Goal: Check status: Check status

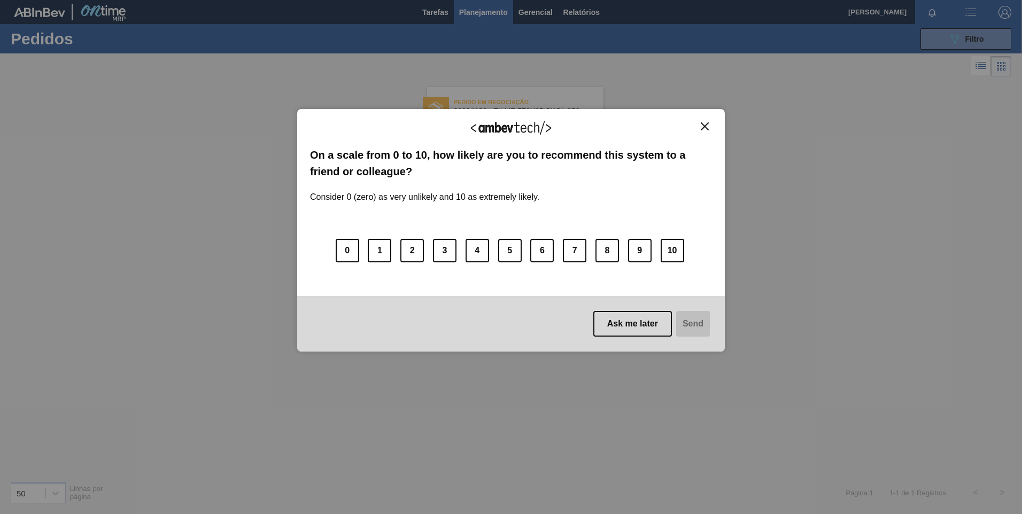
click at [702, 126] on img "Close" at bounding box center [705, 126] width 8 height 8
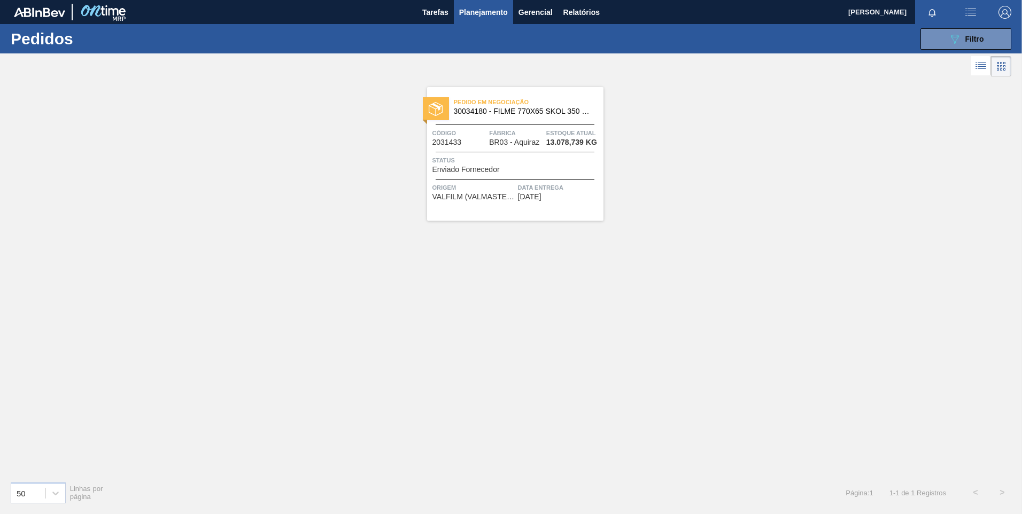
click at [495, 16] on span "Planejamento" at bounding box center [483, 12] width 49 height 13
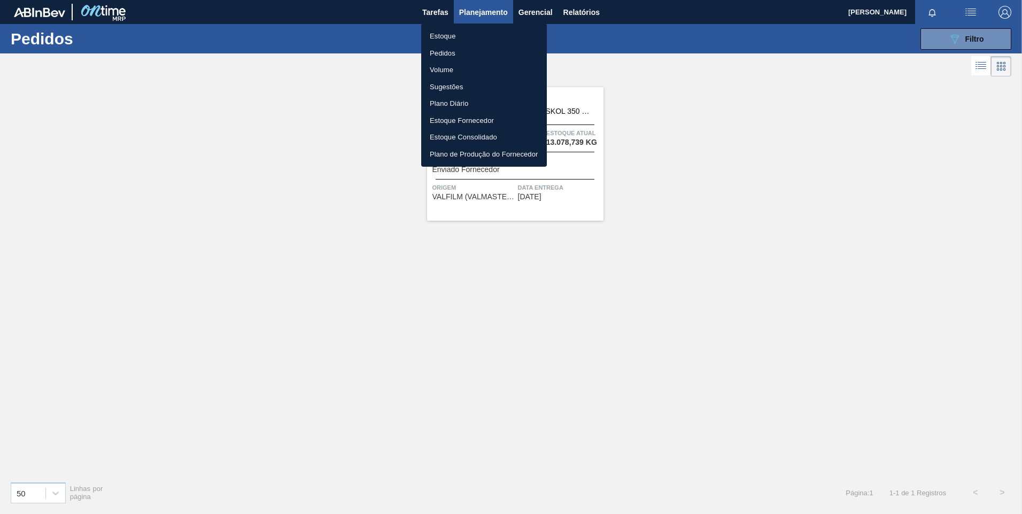
click at [444, 57] on li "Pedidos" at bounding box center [484, 53] width 126 height 17
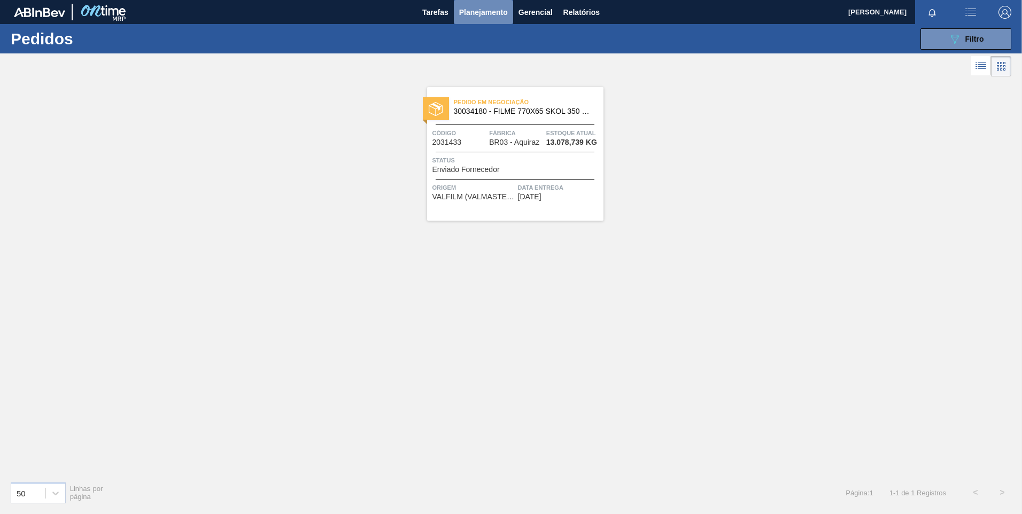
click at [478, 12] on span "Planejamento" at bounding box center [483, 12] width 49 height 13
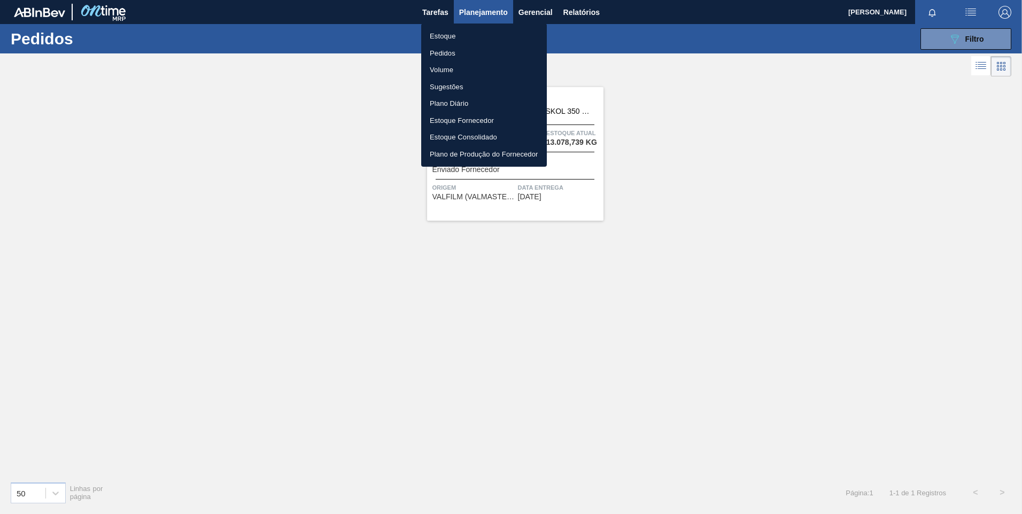
click at [440, 53] on li "Pedidos" at bounding box center [484, 53] width 126 height 17
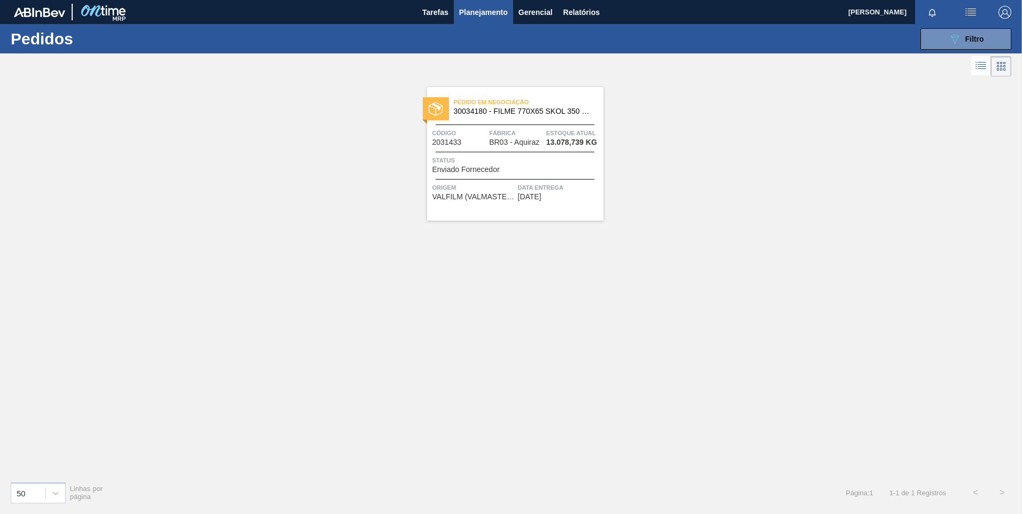
click at [768, 0] on body "Tarefas Planejamento Gerencial Relatórios [PERSON_NAME] LACERDA Marcar todas co…" at bounding box center [511, 0] width 1022 height 0
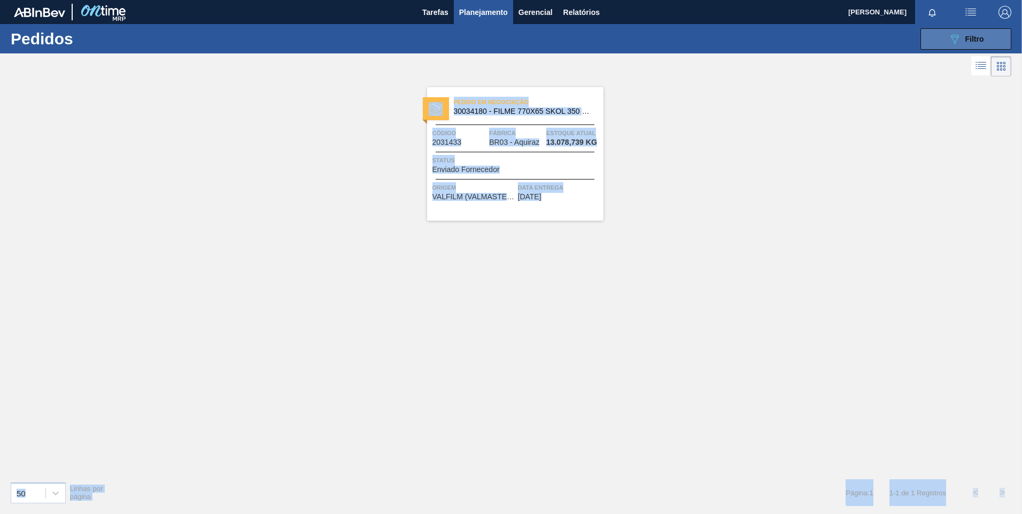
click at [980, 40] on span "Filtro" at bounding box center [974, 39] width 19 height 9
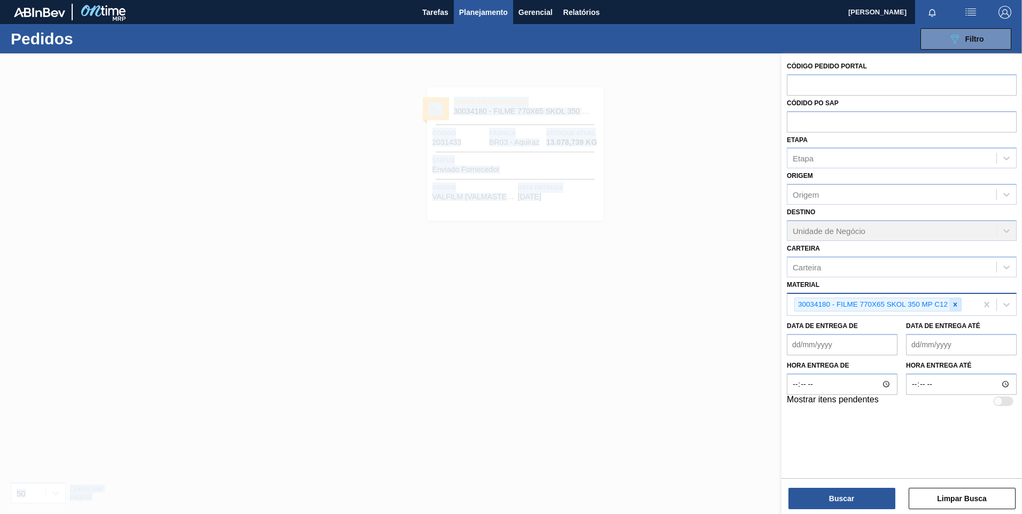
click at [956, 308] on icon at bounding box center [954, 304] width 7 height 7
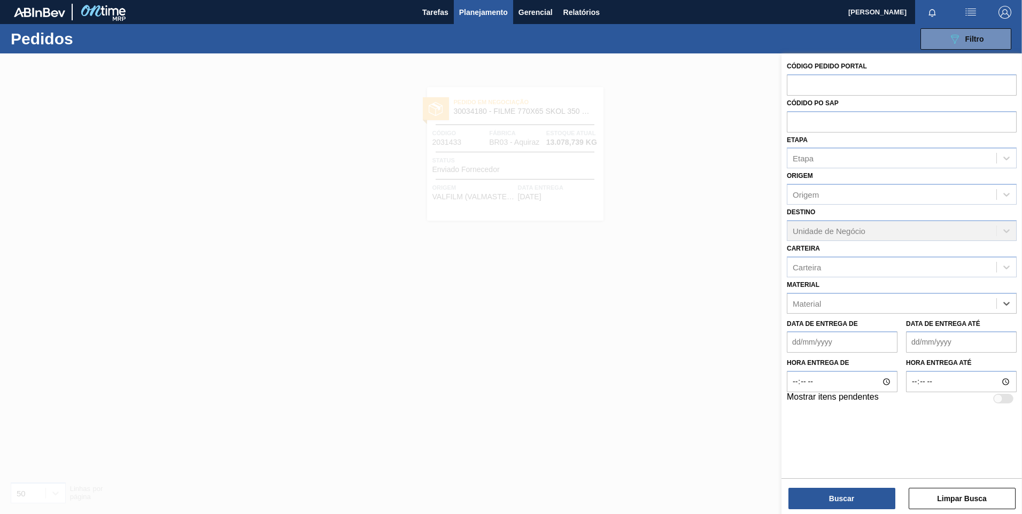
paste input "30008416"
type input "30008416"
click at [816, 332] on div "30008416 - CLORETO DE CALCIO SOLUCAO 40%" at bounding box center [902, 330] width 230 height 20
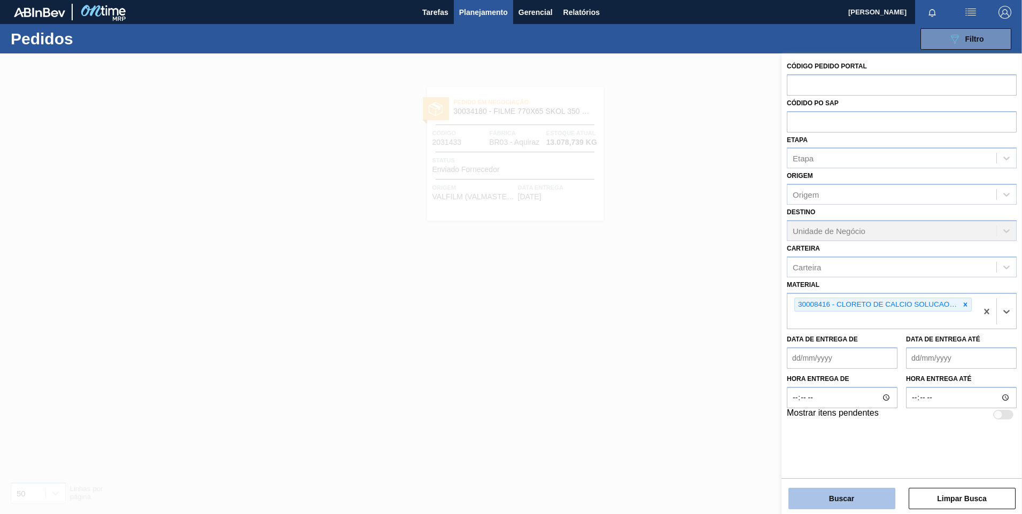
click at [837, 499] on button "Buscar" at bounding box center [841, 498] width 107 height 21
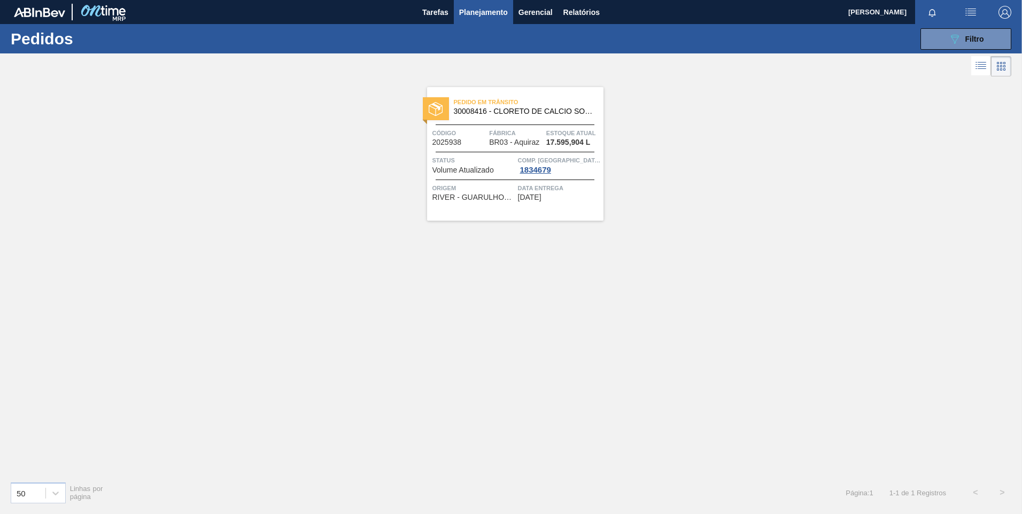
click at [437, 114] on img at bounding box center [436, 109] width 14 height 14
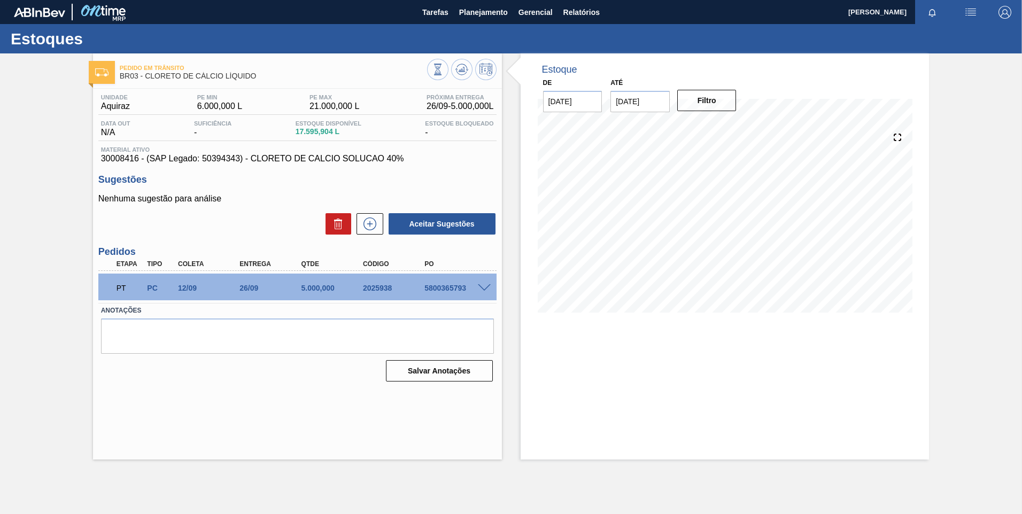
click at [486, 287] on span at bounding box center [484, 288] width 13 height 8
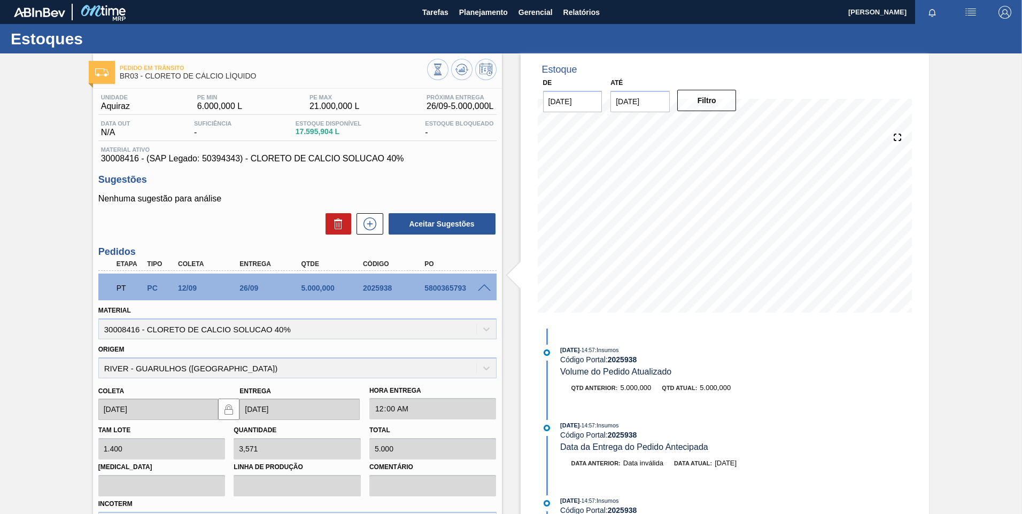
scroll to position [53, 0]
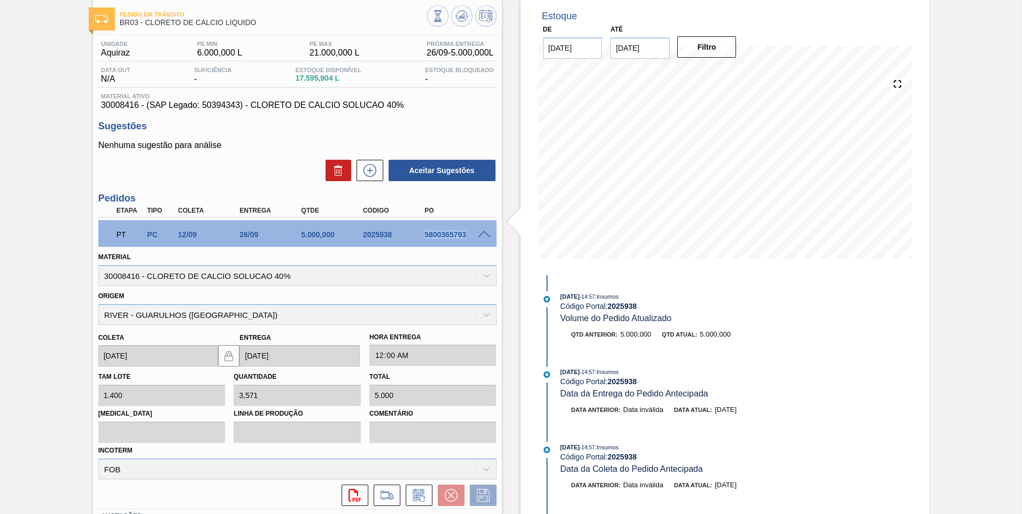
copy div "5800365793"
drag, startPoint x: 424, startPoint y: 235, endPoint x: 464, endPoint y: 244, distance: 40.6
click at [464, 244] on div "PT PC 12/09 26/09 5.000,000 2025938 5800365793" at bounding box center [295, 233] width 370 height 21
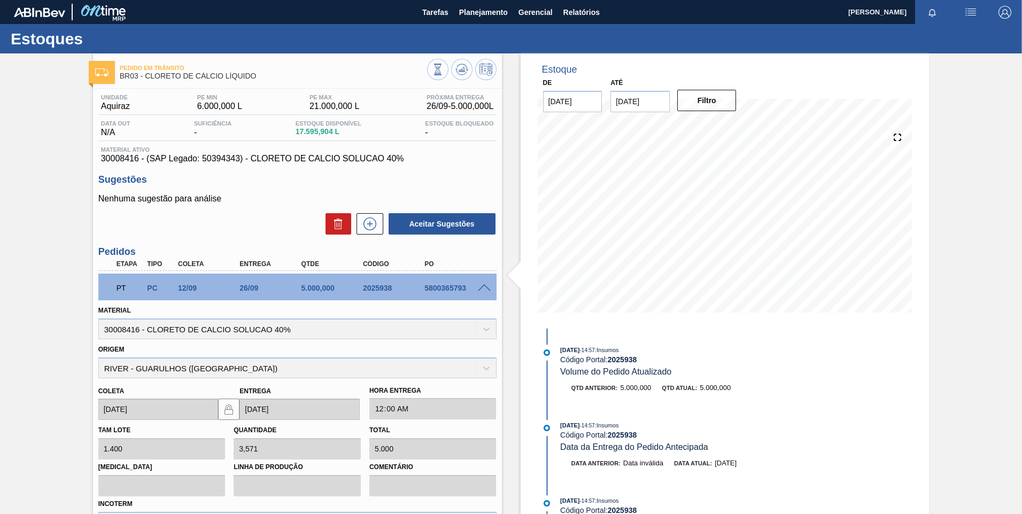
click at [44, 21] on div at bounding box center [71, 12] width 115 height 24
click at [46, 17] on img at bounding box center [39, 12] width 51 height 10
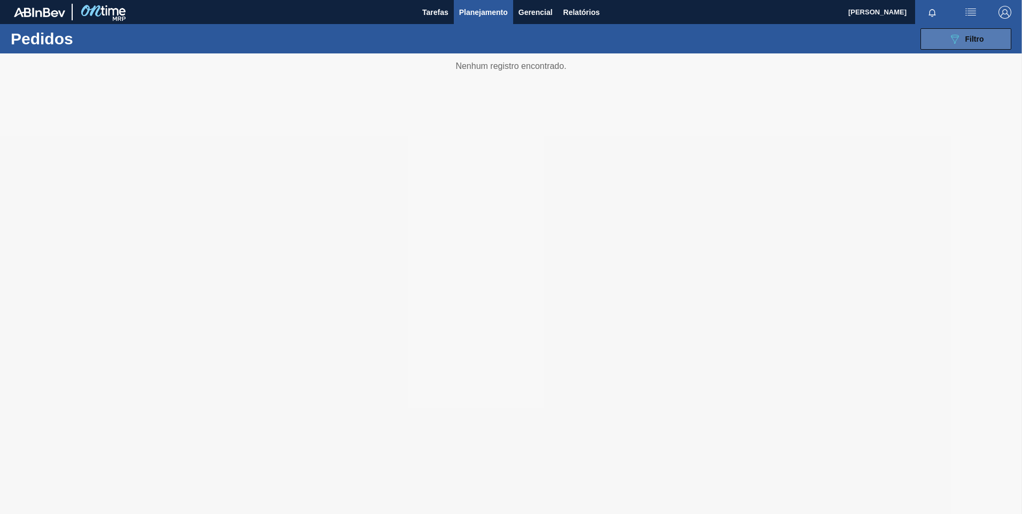
click at [949, 41] on icon "089F7B8B-B2A5-4AFE-B5C0-19BA573D28AC" at bounding box center [954, 39] width 13 height 13
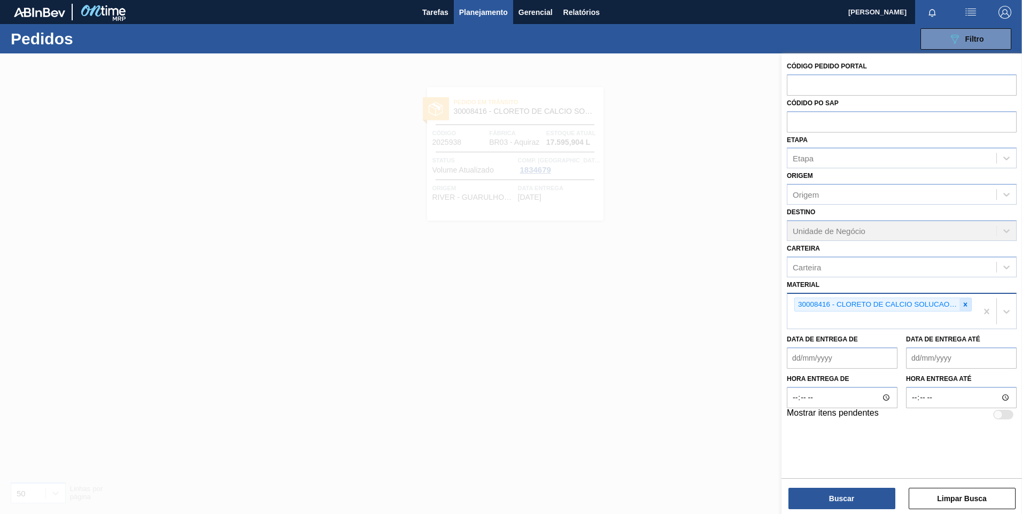
click at [964, 307] on icon at bounding box center [965, 304] width 7 height 7
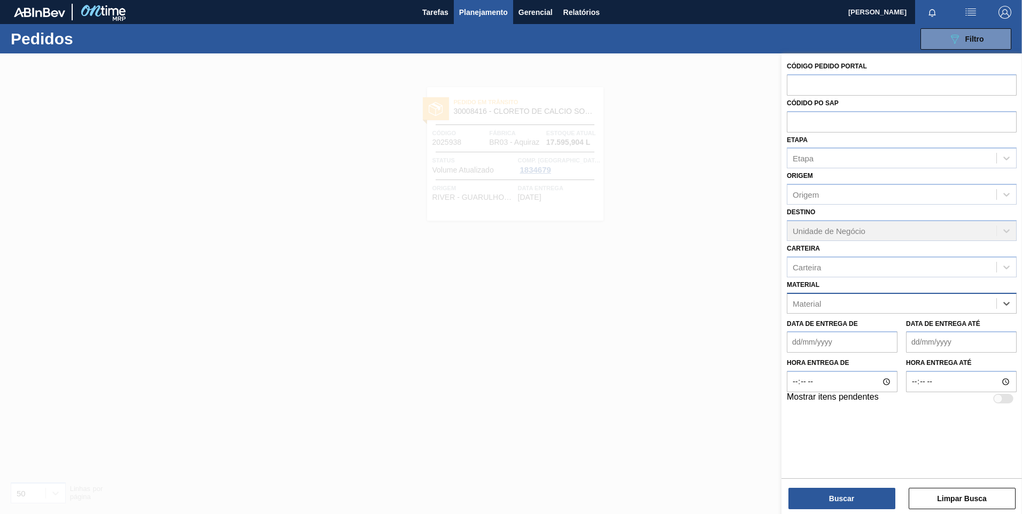
paste input "30003644"
type input "30003644"
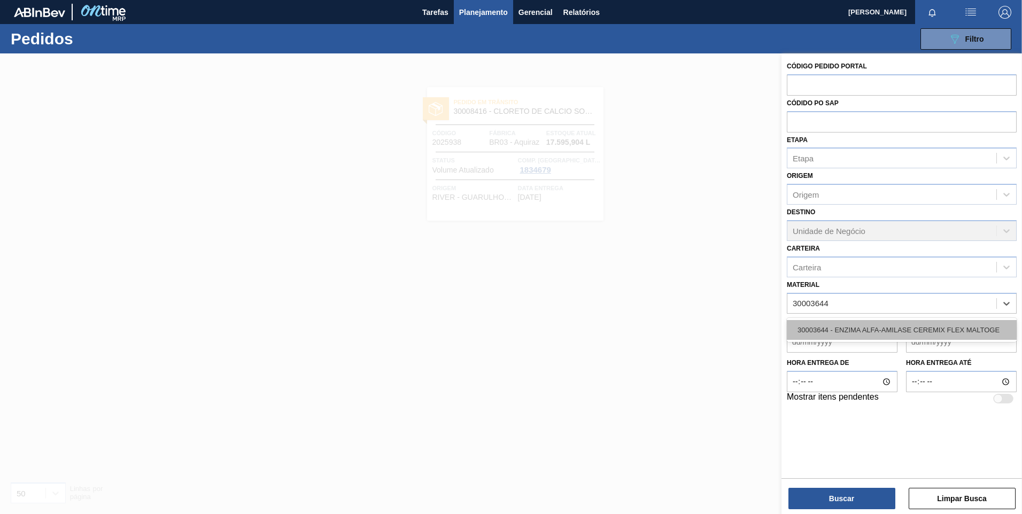
click at [889, 333] on div "30003644 - ENZIMA ALFA-AMILASE CEREMIX FLEX MALTOGE" at bounding box center [902, 330] width 230 height 20
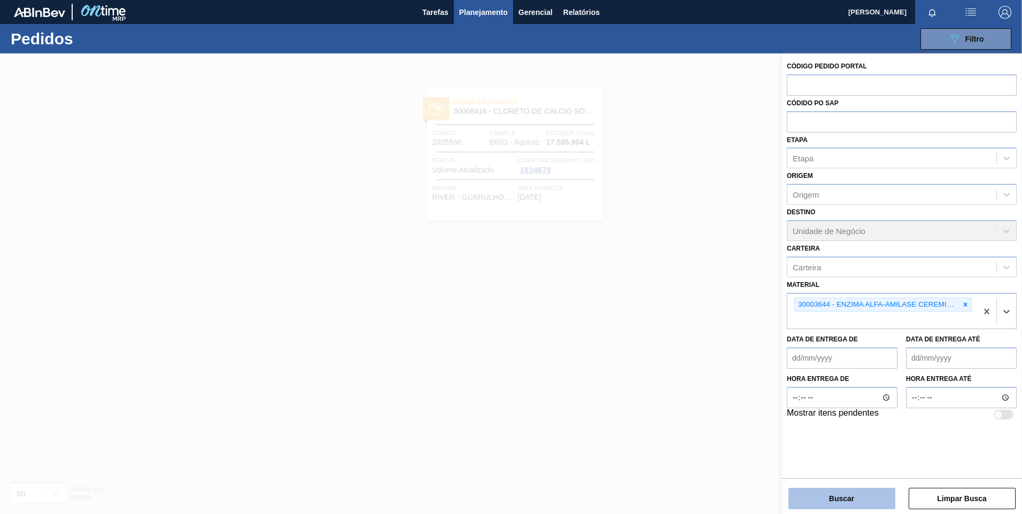
click at [845, 498] on button "Buscar" at bounding box center [841, 498] width 107 height 21
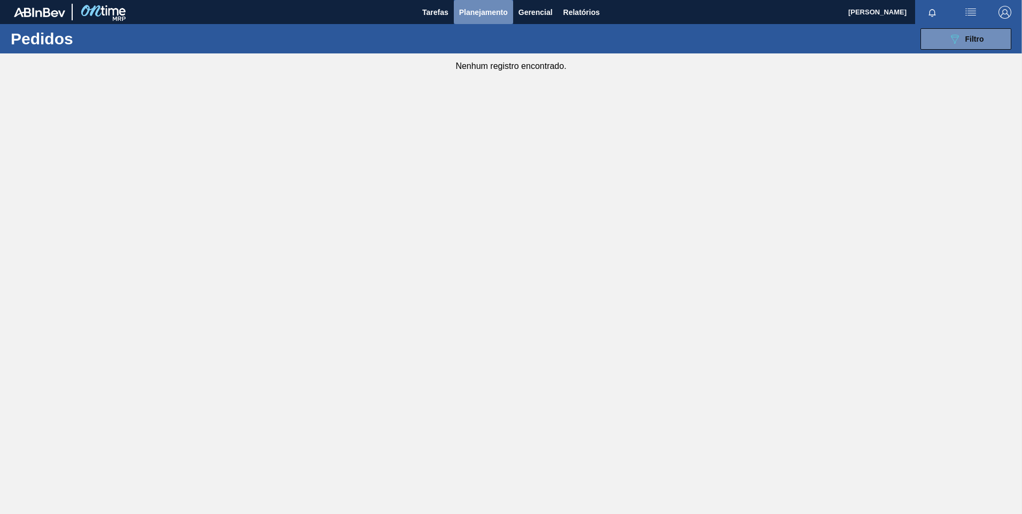
click at [467, 12] on span "Planejamento" at bounding box center [483, 12] width 49 height 13
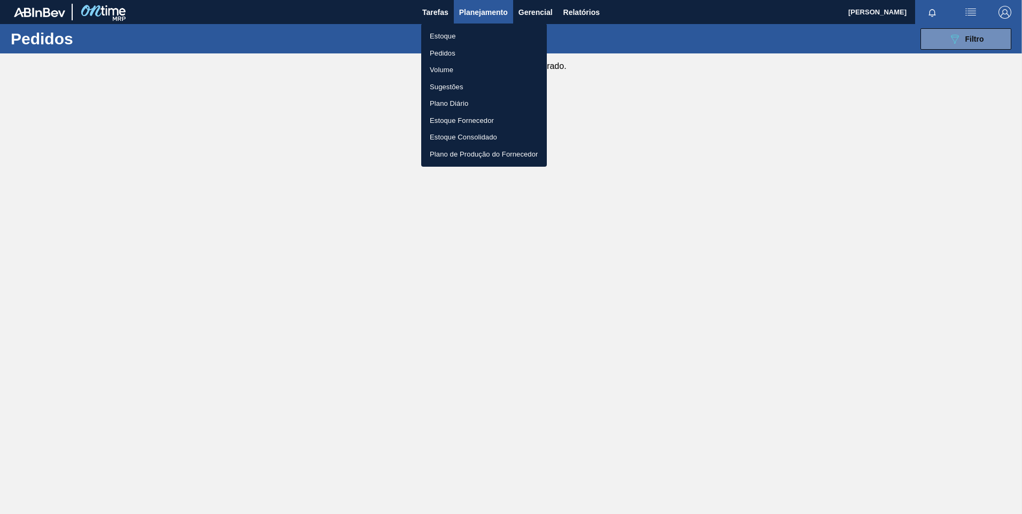
click at [1011, 36] on div at bounding box center [511, 257] width 1022 height 514
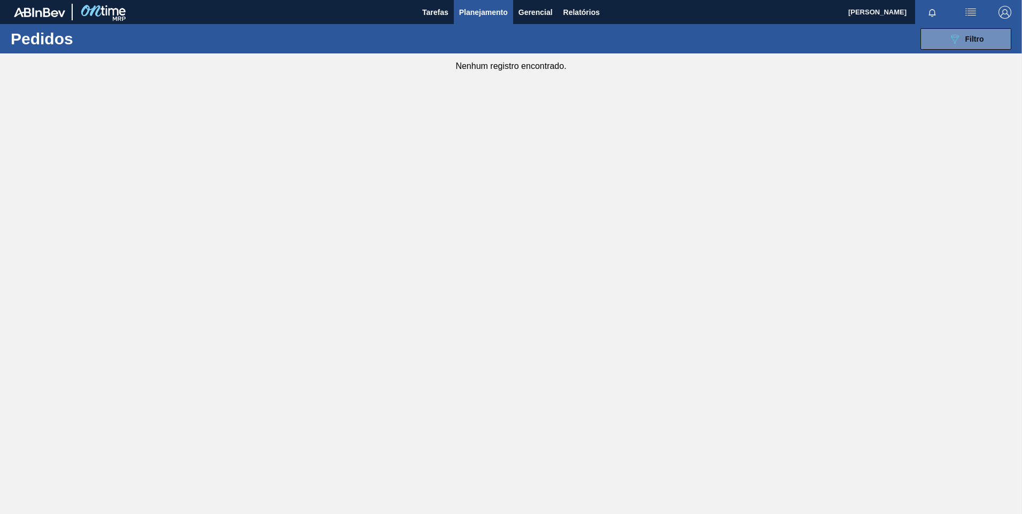
click at [989, 0] on body "Tarefas Planejamento Gerencial Relatórios [PERSON_NAME] LACERDA Marcar todas co…" at bounding box center [511, 0] width 1022 height 0
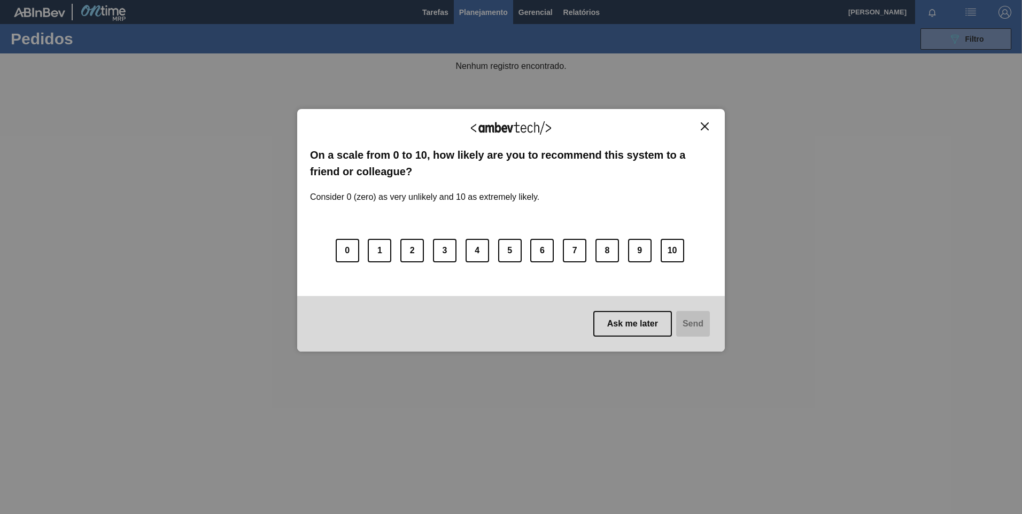
click at [703, 125] on img "Close" at bounding box center [705, 126] width 8 height 8
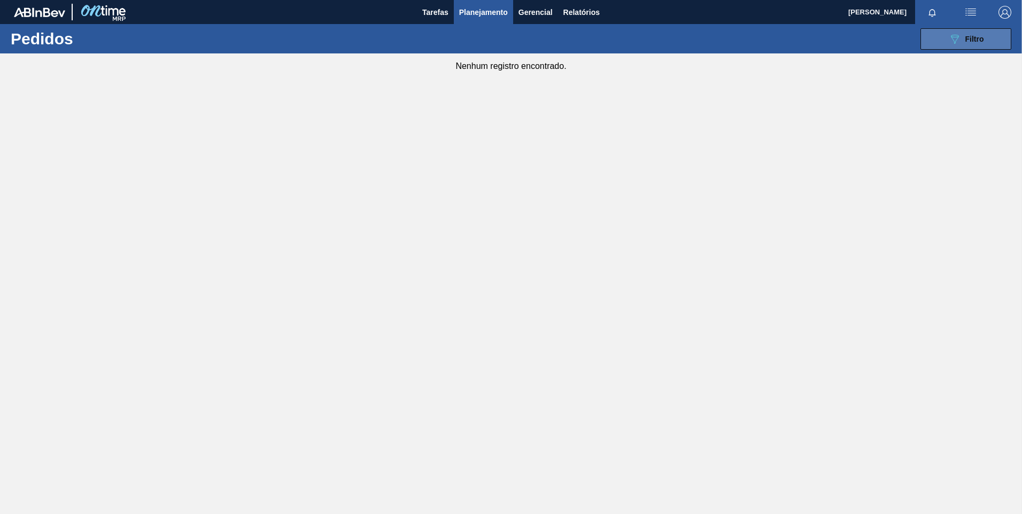
click at [957, 40] on icon "089F7B8B-B2A5-4AFE-B5C0-19BA573D28AC" at bounding box center [954, 39] width 13 height 13
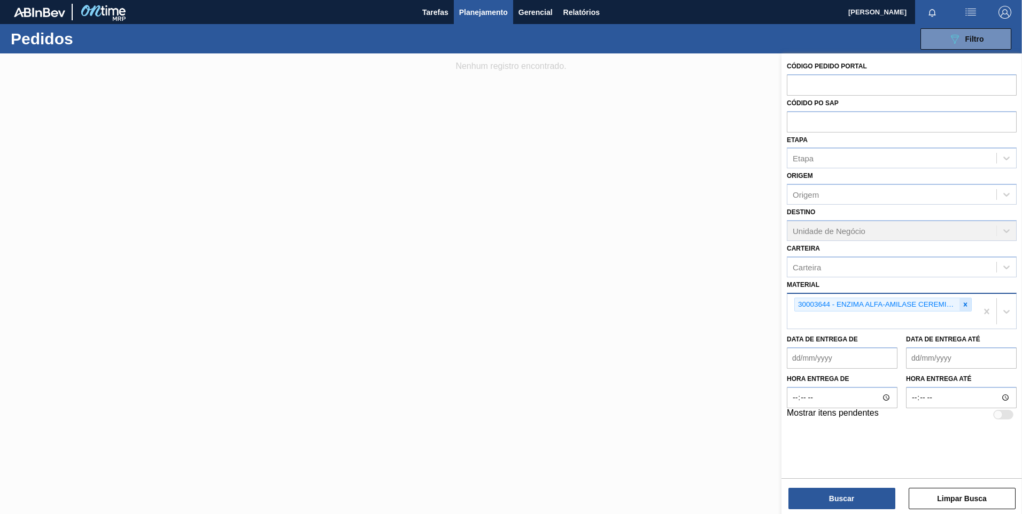
click at [962, 307] on icon at bounding box center [965, 304] width 7 height 7
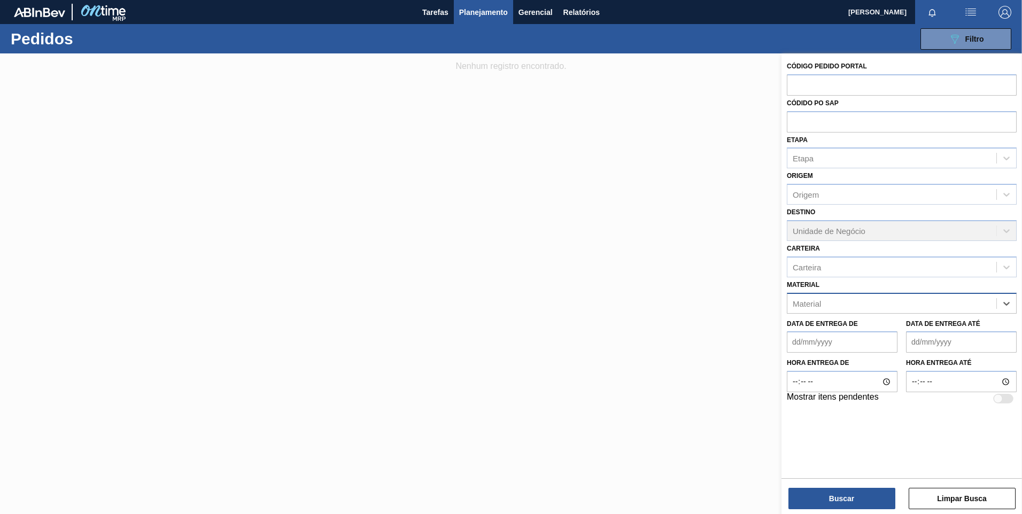
paste input "30003573"
type input "30003573"
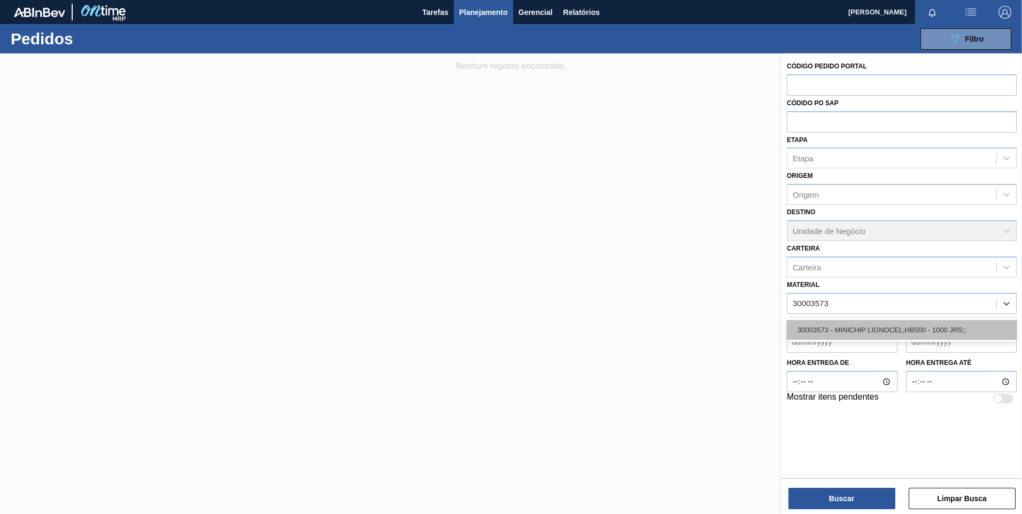
click at [923, 324] on div "30003573 - MINICHIP LIGNOCEL;HB500 - 1000 JRS;;" at bounding box center [902, 330] width 230 height 20
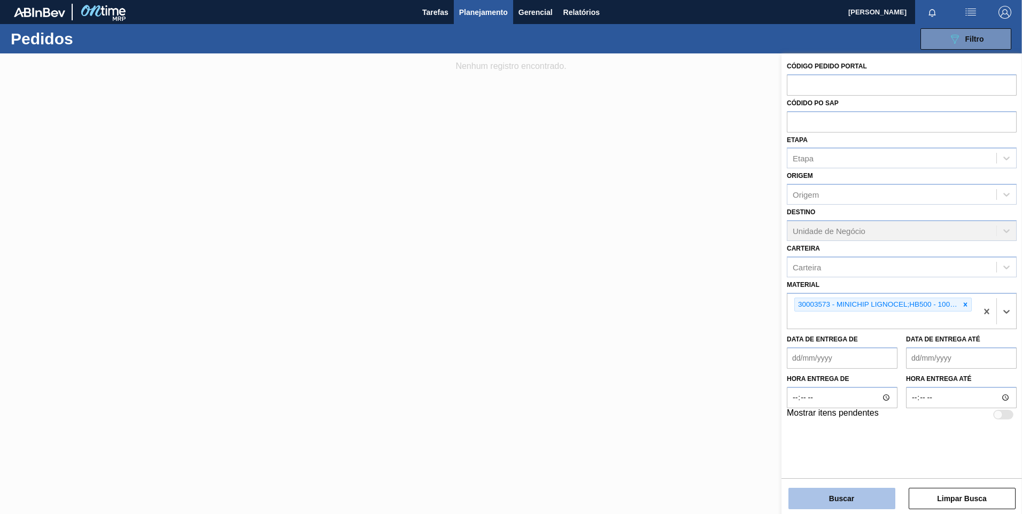
click at [850, 502] on button "Buscar" at bounding box center [841, 498] width 107 height 21
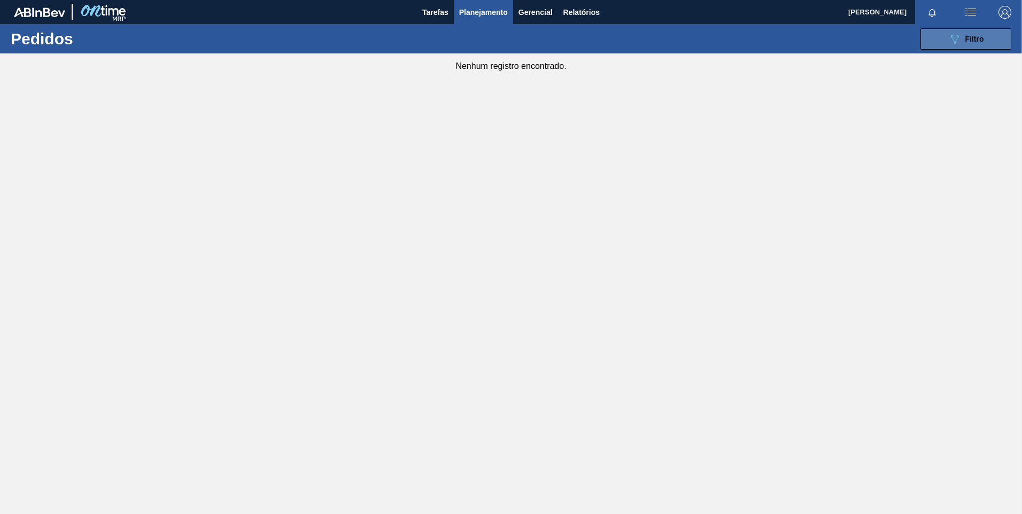
click at [972, 35] on span "Filtro" at bounding box center [974, 39] width 19 height 9
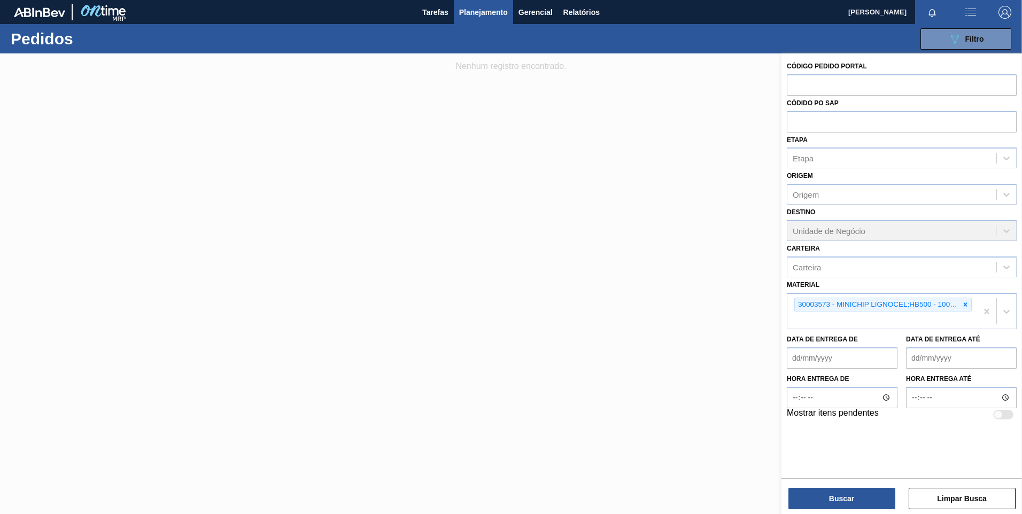
drag, startPoint x: 604, startPoint y: 193, endPoint x: 493, endPoint y: 380, distance: 216.9
click at [603, 193] on div at bounding box center [511, 310] width 1022 height 514
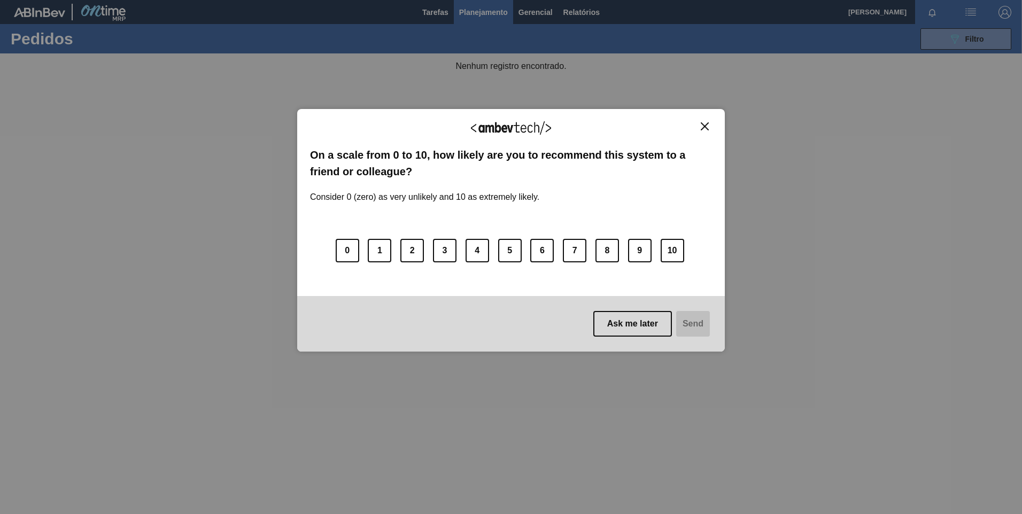
drag, startPoint x: 725, startPoint y: 114, endPoint x: 714, endPoint y: 119, distance: 12.0
click at [724, 114] on div "We appreciate your feedback! On a scale from 0 to 10, how likely are you to rec…" at bounding box center [511, 257] width 1022 height 514
drag, startPoint x: 714, startPoint y: 119, endPoint x: 705, endPoint y: 123, distance: 10.5
click at [713, 119] on div "We appreciate your feedback! On a scale from 0 to 10, how likely are you to rec…" at bounding box center [511, 230] width 428 height 243
click at [705, 124] on img "Close" at bounding box center [705, 126] width 8 height 8
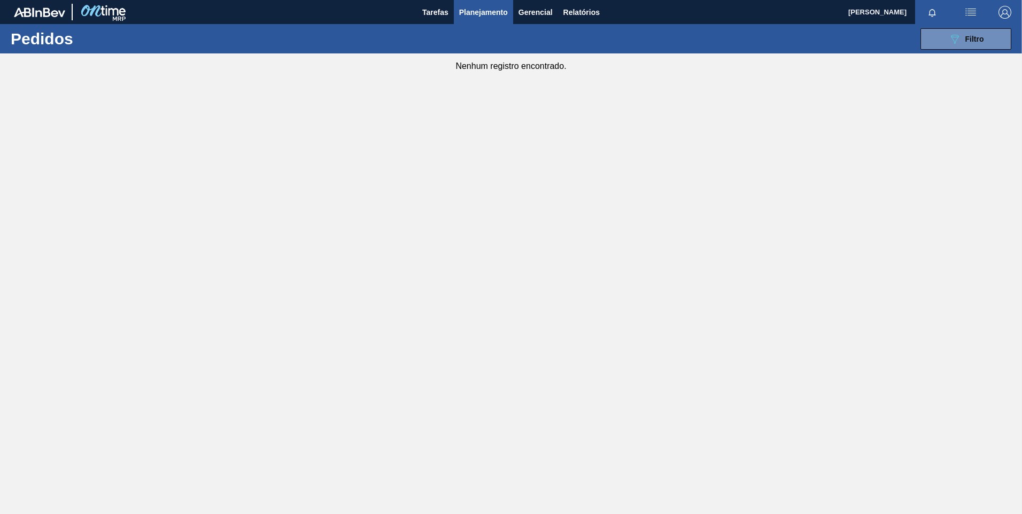
click at [1010, 55] on div "089F7B8B-B2A5-4AFE-B5C0-19BA573D28AC Filtro Código Pedido Portal Códido PO SAP …" at bounding box center [594, 39] width 846 height 32
click at [984, 42] on button "089F7B8B-B2A5-4AFE-B5C0-19BA573D28AC Filtro" at bounding box center [965, 38] width 91 height 21
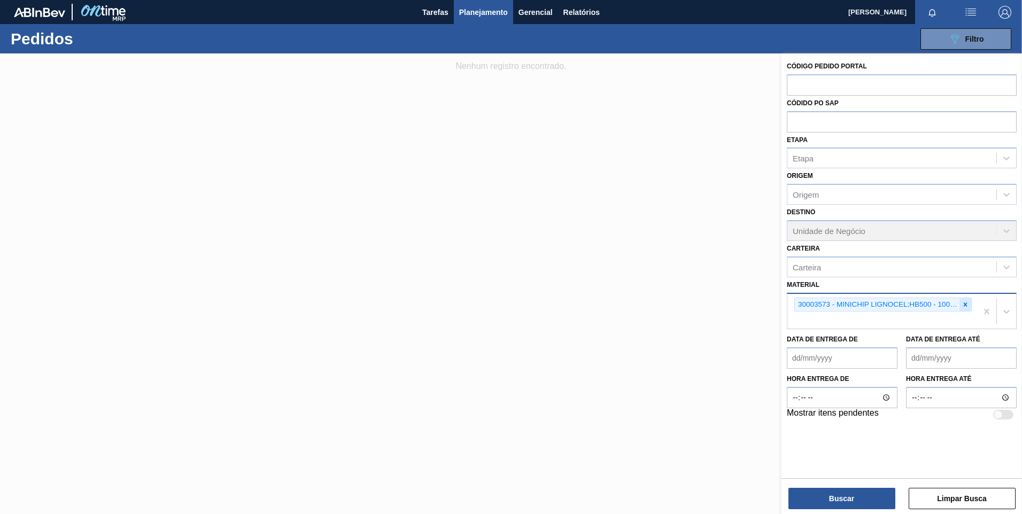
click at [964, 304] on icon at bounding box center [965, 304] width 7 height 7
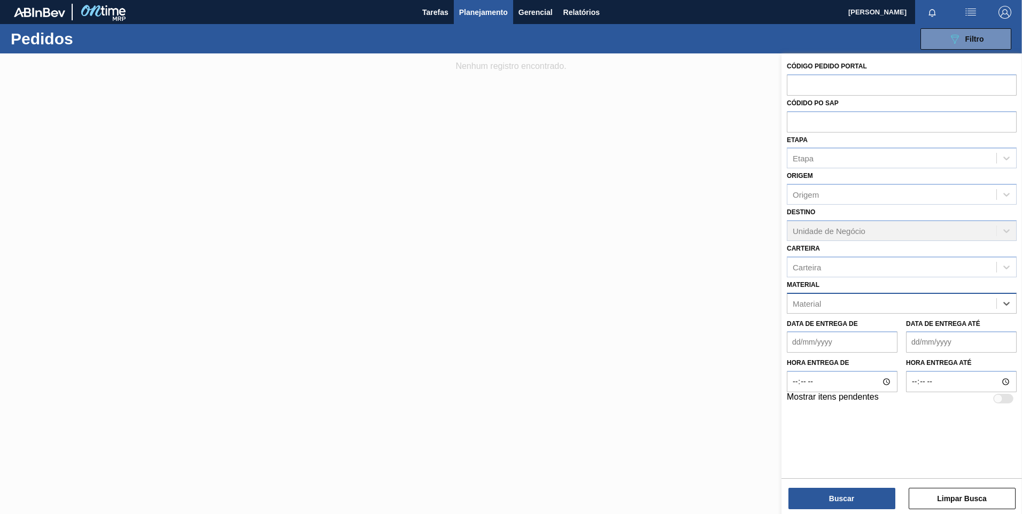
paste input "30009915"
type input "30009915"
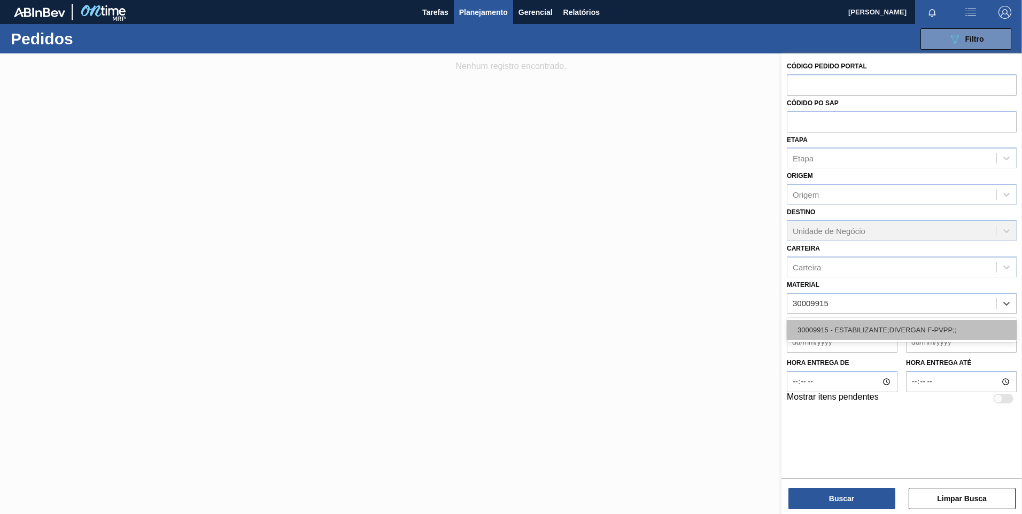
click at [915, 325] on div "30009915 - ESTABILIZANTE;DIVERGAN F-PVPP;;" at bounding box center [902, 330] width 230 height 20
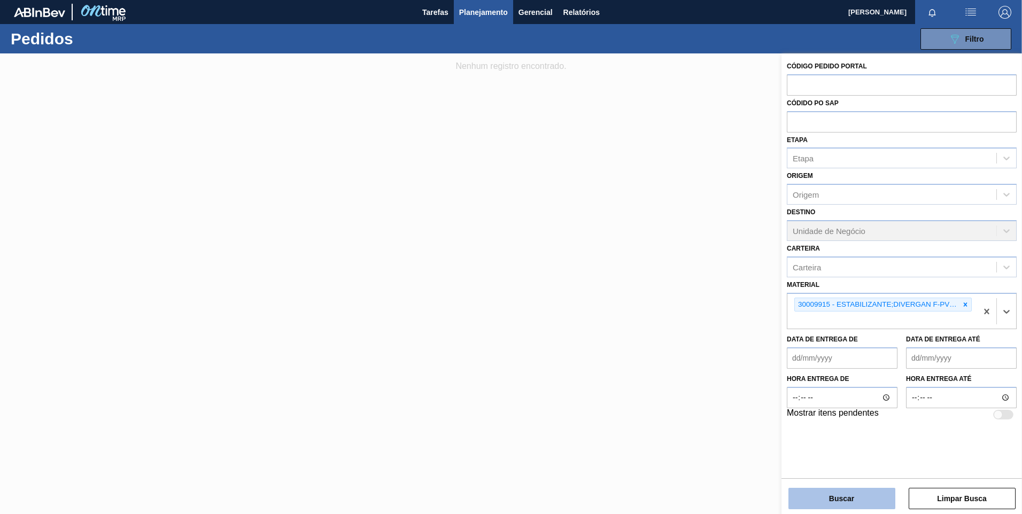
click at [838, 492] on button "Buscar" at bounding box center [841, 498] width 107 height 21
